Goal: Task Accomplishment & Management: Manage account settings

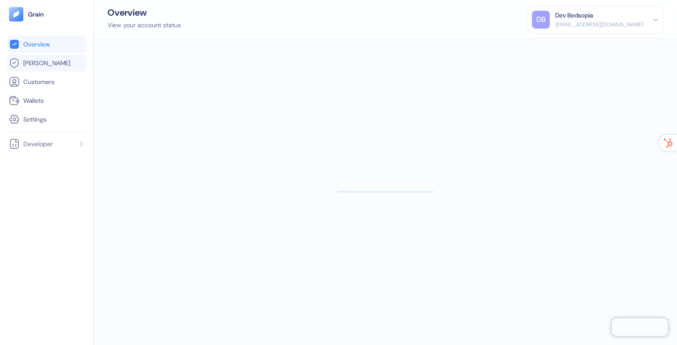
click at [37, 66] on span "[PERSON_NAME]" at bounding box center [46, 63] width 47 height 9
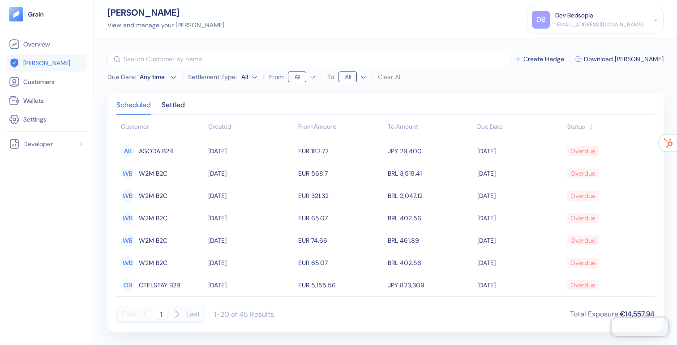
click at [347, 76] on html "Pingdom Check: App Online Overview [PERSON_NAME] Customers Wallets Settings Dev…" at bounding box center [338, 172] width 677 height 345
click at [291, 75] on html "Pingdom Check: App Online Overview [PERSON_NAME] Customers Wallets Settings Dev…" at bounding box center [338, 172] width 677 height 345
click at [295, 75] on html "Pingdom Check: App Online Overview [PERSON_NAME] Customers Wallets Settings Dev…" at bounding box center [338, 172] width 677 height 345
click at [128, 104] on html "Pingdom Check: App Online Overview [PERSON_NAME] Customers Wallets Settings Dev…" at bounding box center [338, 172] width 677 height 345
click at [173, 104] on div "Settled" at bounding box center [173, 108] width 23 height 13
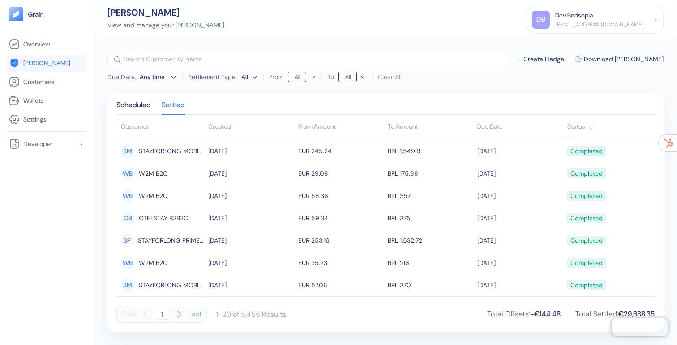
click at [298, 77] on html "Pingdom Check: App Online Overview [PERSON_NAME] Customers Wallets Settings Dev…" at bounding box center [338, 172] width 677 height 345
click at [344, 76] on html "Pingdom Check: App Online Overview [PERSON_NAME] Customers Wallets Settings Dev…" at bounding box center [338, 172] width 677 height 345
click at [349, 76] on html "Pingdom Check: App Online Overview [PERSON_NAME] Customers Wallets Settings Dev…" at bounding box center [338, 172] width 677 height 345
click at [588, 26] on html "Pingdom Check: App Online Overview [PERSON_NAME] Customers Wallets Settings Dev…" at bounding box center [338, 172] width 677 height 345
click at [588, 26] on div "[EMAIL_ADDRESS][DOMAIN_NAME]" at bounding box center [599, 25] width 88 height 8
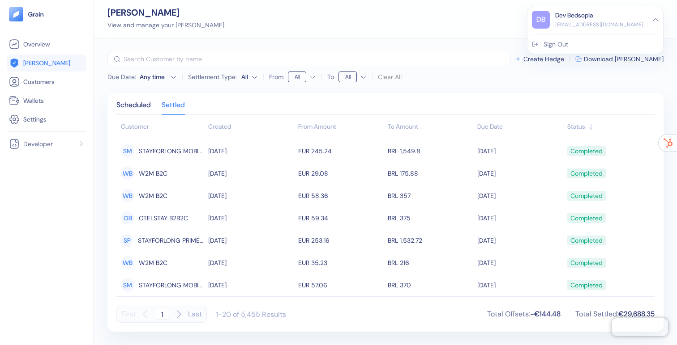
click at [568, 41] on div "Sign Out" at bounding box center [555, 44] width 25 height 9
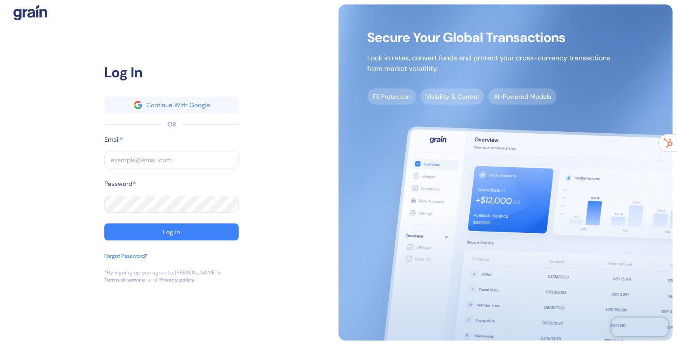
click at [138, 161] on input "text" at bounding box center [171, 160] width 134 height 17
type input "[EMAIL_ADDRESS][DOMAIN_NAME]"
